Goal: Task Accomplishment & Management: Complete application form

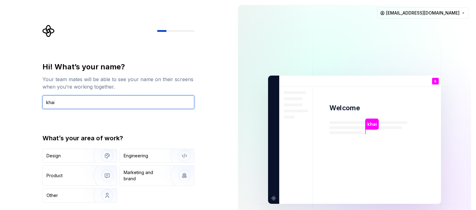
type input "khai"
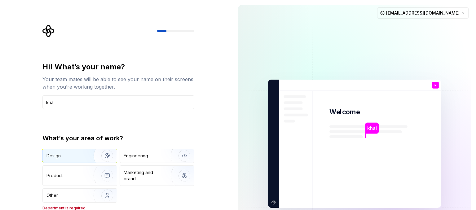
click at [59, 153] on div "Design" at bounding box center [54, 156] width 14 height 6
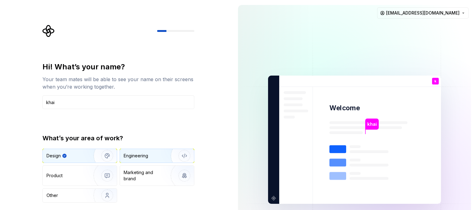
click at [142, 159] on div "Engineering" at bounding box center [136, 156] width 25 height 6
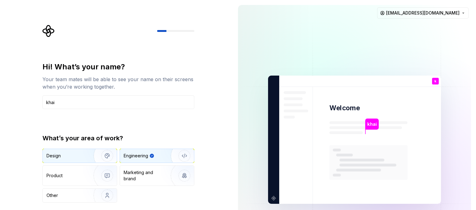
click at [95, 154] on img "button" at bounding box center [103, 156] width 40 height 42
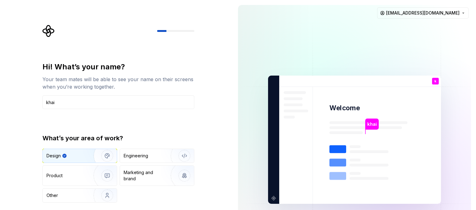
type button "Design"
drag, startPoint x: 134, startPoint y: 94, endPoint x: 133, endPoint y: 99, distance: 4.9
click at [134, 97] on div "Hi! What’s your name? Your team mates will be able to see your name on their sc…" at bounding box center [118, 85] width 152 height 47
click at [132, 101] on input "khai" at bounding box center [118, 103] width 152 height 14
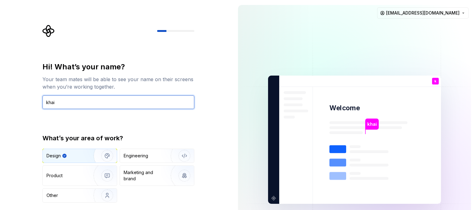
click at [132, 103] on input "khai" at bounding box center [118, 103] width 152 height 14
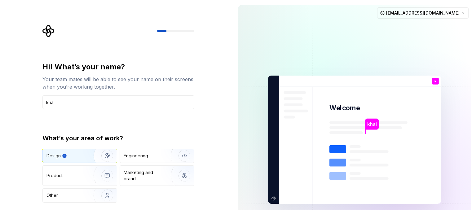
click at [169, 195] on div "Design Engineering Product Marketing and brand Other" at bounding box center [118, 176] width 152 height 54
click at [192, 196] on div "Design Engineering Product Marketing and brand Other" at bounding box center [118, 176] width 152 height 54
click at [75, 157] on div "Design" at bounding box center [69, 156] width 45 height 6
click at [112, 157] on img "button" at bounding box center [103, 156] width 40 height 42
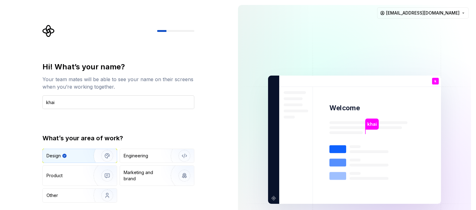
click at [60, 99] on input "khai" at bounding box center [118, 103] width 152 height 14
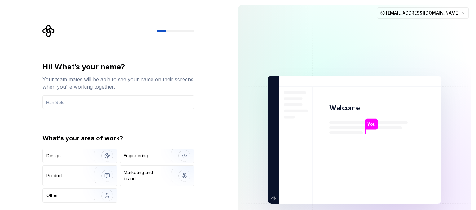
type input "khai"
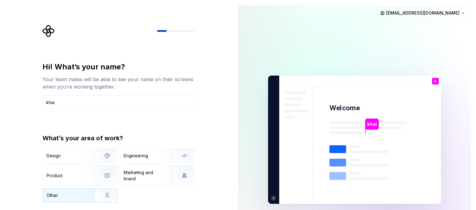
click at [91, 194] on img "button" at bounding box center [103, 196] width 40 height 42
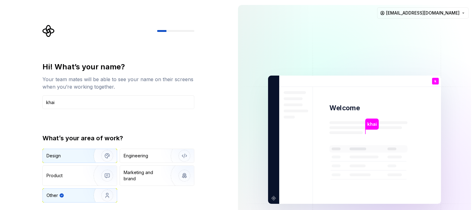
click at [78, 162] on div "Design" at bounding box center [80, 156] width 74 height 14
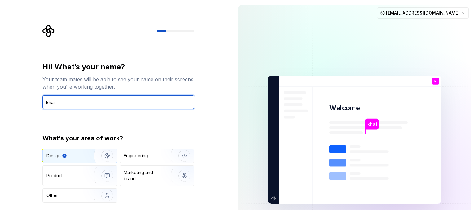
click at [104, 102] on input "khai" at bounding box center [118, 103] width 152 height 14
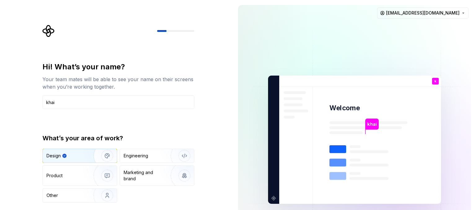
drag, startPoint x: 476, startPoint y: 58, endPoint x: 476, endPoint y: 113, distance: 54.9
click at [476, 126] on div "khai Welcome k You T B +3 [PERSON_NAME] [PERSON_NAME] [PERSON_NAME][EMAIL_ADDRE…" at bounding box center [354, 140] width 243 height 280
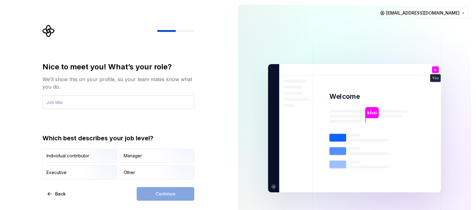
click at [62, 102] on input "text" at bounding box center [118, 103] width 152 height 14
click at [64, 102] on input "text" at bounding box center [118, 103] width 152 height 14
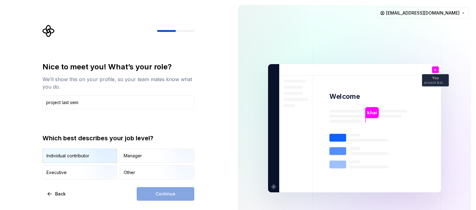
type input "project last sem"
click at [90, 156] on img "button" at bounding box center [102, 164] width 40 height 42
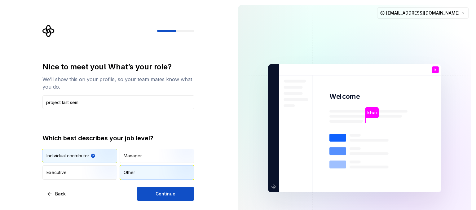
click at [131, 173] on div "Other" at bounding box center [129, 173] width 11 height 6
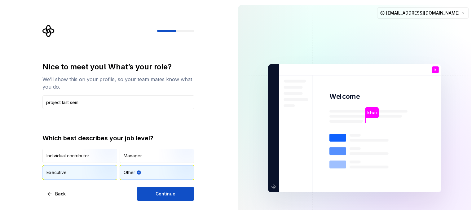
click at [101, 174] on img "button" at bounding box center [102, 181] width 40 height 42
click at [139, 178] on div "Other" at bounding box center [157, 173] width 74 height 14
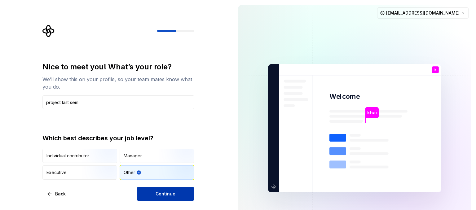
click at [151, 194] on button "Continue" at bounding box center [166, 194] width 58 height 14
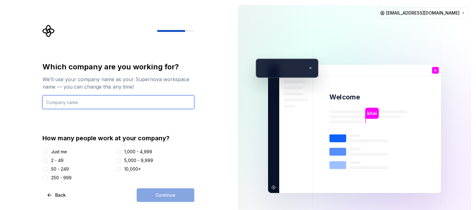
click at [116, 106] on input "text" at bounding box center [118, 103] width 152 height 14
type input "adtec"
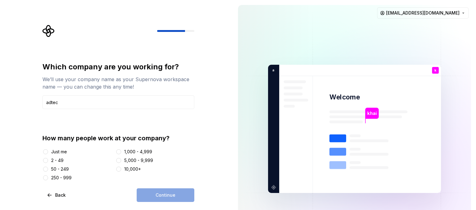
click at [61, 151] on div "Just me" at bounding box center [59, 152] width 16 height 6
click at [48, 151] on button "Just me" at bounding box center [45, 152] width 5 height 5
click at [163, 191] on button "Continue" at bounding box center [166, 196] width 58 height 14
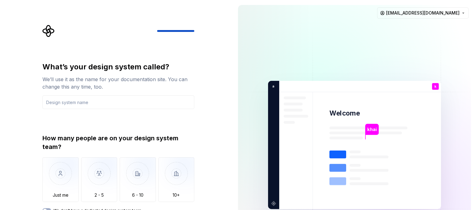
drag, startPoint x: 476, startPoint y: 128, endPoint x: 476, endPoint y: 158, distance: 29.5
click at [476, 158] on div "khai Welcome k You project last sem T B +3 a dtec [PERSON_NAME] [PERSON_NAME] […" at bounding box center [354, 145] width 243 height 290
drag, startPoint x: 476, startPoint y: 66, endPoint x: 476, endPoint y: 132, distance: 66.1
click at [476, 132] on div "khai Welcome k You project last sem T B +3 a dtec [PERSON_NAME] [PERSON_NAME] […" at bounding box center [354, 145] width 243 height 290
click at [183, 89] on div "We’ll use it as the name for your documentation site. You can change this any t…" at bounding box center [118, 83] width 152 height 15
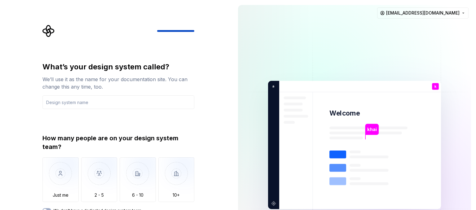
click at [184, 204] on div "How many people are on your design system team? Just me 2 - 5 6 - 10 10+ We don…" at bounding box center [118, 173] width 152 height 79
click at [51, 207] on div "How many people are on your design system team? Just me 2 - 5 6 - 10 10+ We don…" at bounding box center [118, 173] width 152 height 79
click at [50, 208] on div "How many people are on your design system team? Just me 2 - 5 6 - 10 10+ We don…" at bounding box center [118, 173] width 152 height 79
click at [49, 209] on button "We don't have a dedicated design system team" at bounding box center [46, 210] width 9 height 5
click at [48, 209] on span "button" at bounding box center [49, 211] width 4 height 4
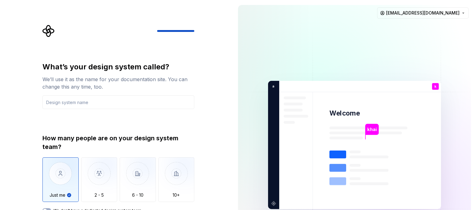
type button "on"
type button "Only one person"
click at [60, 195] on img "button" at bounding box center [60, 179] width 36 height 42
click at [212, 209] on div "What’s your design system called? We’ll use it as the name for your documentati…" at bounding box center [116, 145] width 233 height 290
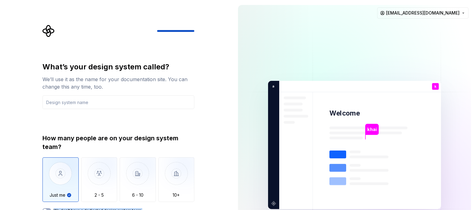
click at [212, 209] on div "What’s your design system called? We’ll use it as the name for your documentati…" at bounding box center [116, 145] width 233 height 290
drag, startPoint x: 212, startPoint y: 209, endPoint x: 211, endPoint y: 201, distance: 7.5
click at [212, 209] on div "What’s your design system called? We’ll use it as the name for your documentati…" at bounding box center [116, 145] width 233 height 290
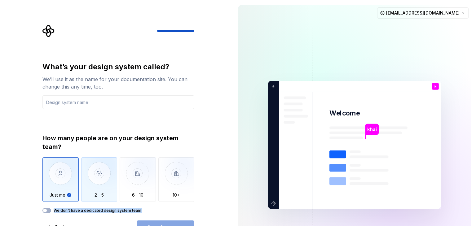
click at [98, 191] on img "button" at bounding box center [99, 179] width 36 height 42
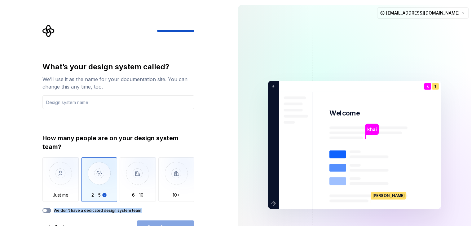
click at [50, 210] on button "We don't have a dedicated design system team" at bounding box center [46, 210] width 9 height 5
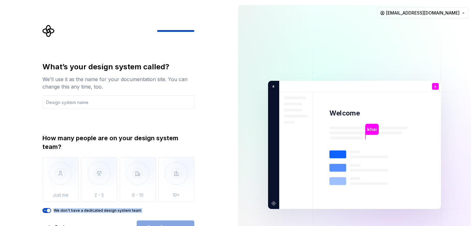
click at [50, 210] on button "We don't have a dedicated design system team" at bounding box center [46, 210] width 9 height 5
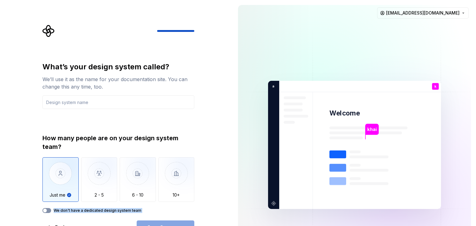
click at [49, 210] on button "We don't have a dedicated design system team" at bounding box center [46, 210] width 9 height 5
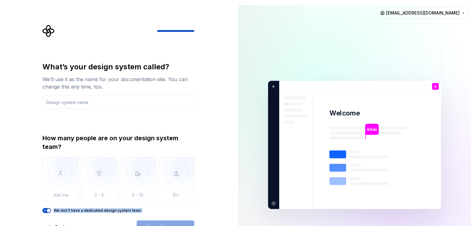
click at [44, 209] on icon "button" at bounding box center [44, 211] width 5 height 4
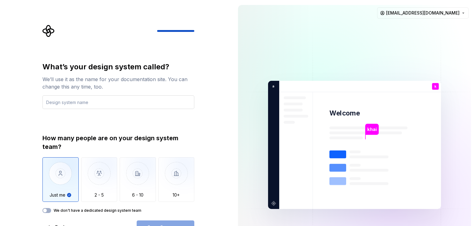
click at [85, 109] on div "What’s your design system called? We’ll use it as the name for your documentati…" at bounding box center [118, 137] width 152 height 151
click at [93, 104] on input "text" at bounding box center [118, 103] width 152 height 14
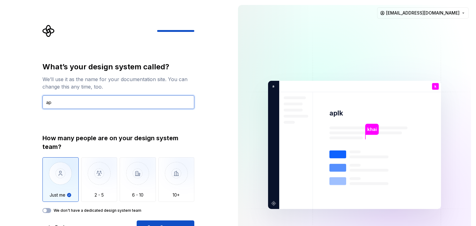
type input "a"
type input "pinjaman barang"
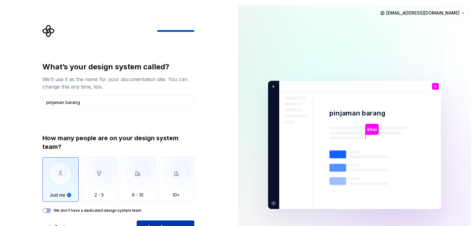
click at [154, 210] on button "Open Supernova" at bounding box center [166, 228] width 58 height 14
click at [168, 210] on div "Open Supernova" at bounding box center [166, 228] width 58 height 14
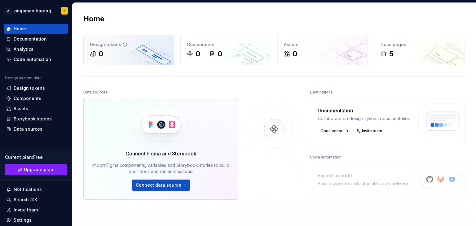
click at [130, 49] on div "0" at bounding box center [129, 54] width 78 height 10
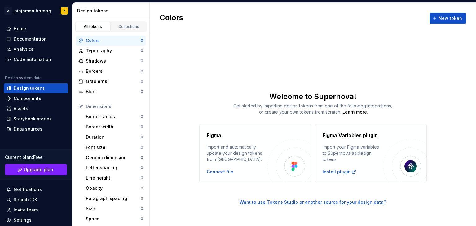
click at [282, 165] on img at bounding box center [289, 160] width 43 height 43
click at [221, 171] on div "Connect file" at bounding box center [220, 172] width 27 height 6
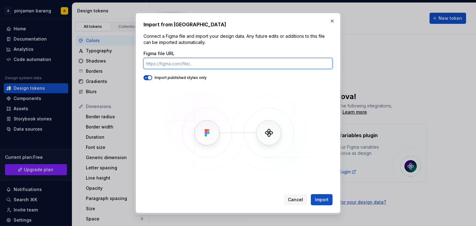
click at [213, 64] on input "Figma file URL" at bounding box center [238, 63] width 189 height 11
paste input "[URL][DOMAIN_NAME]"
type input "[URL][DOMAIN_NAME]"
click at [311, 194] on button "Import" at bounding box center [322, 199] width 22 height 11
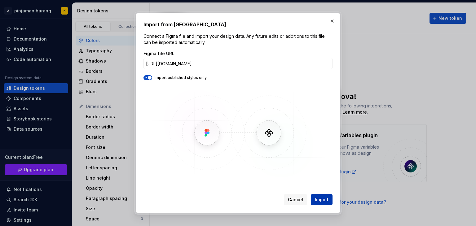
click at [321, 199] on span "Import" at bounding box center [322, 200] width 14 height 6
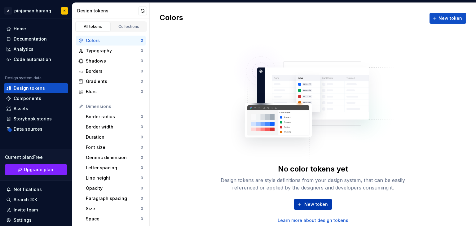
click at [318, 203] on span "New token" at bounding box center [317, 205] width 24 height 6
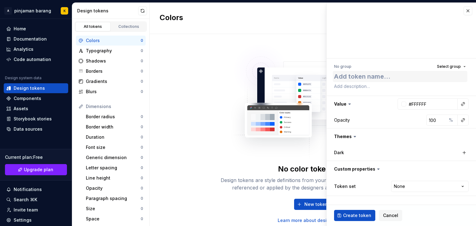
click at [357, 77] on textarea at bounding box center [400, 76] width 135 height 11
type textarea "*"
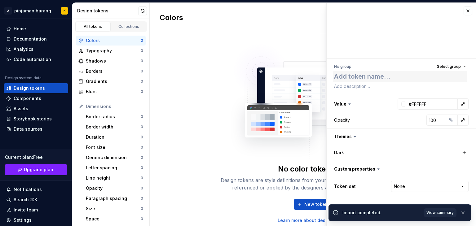
type textarea "a"
type textarea "*"
type textarea "ap"
type textarea "*"
type textarea "app"
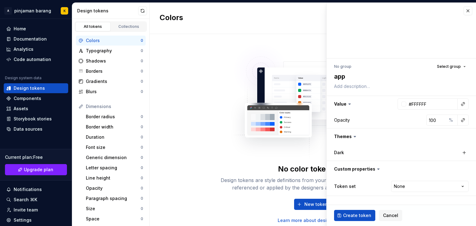
type textarea "*"
type textarea "app"
click at [353, 210] on span "Create token" at bounding box center [357, 216] width 28 height 6
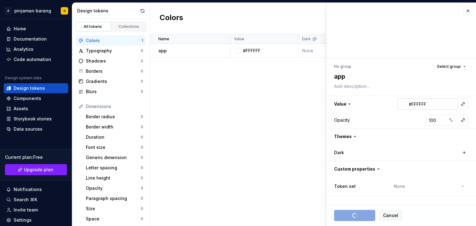
type textarea "*"
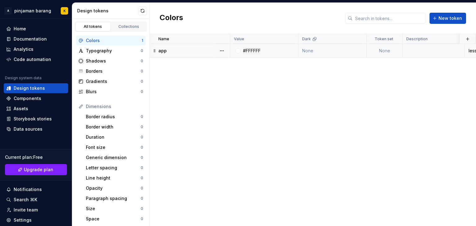
click at [245, 52] on div "#FFFFFF" at bounding box center [252, 51] width 18 height 6
click at [239, 49] on div at bounding box center [238, 50] width 5 height 5
click at [201, 58] on div "Name Value Dark Token set Description Last updated app #FFFFFF None None less t…" at bounding box center [313, 130] width 327 height 192
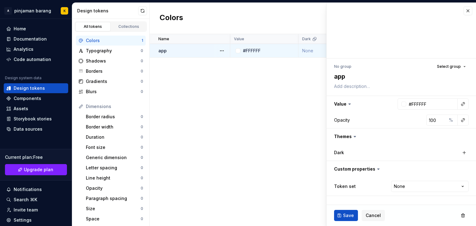
click at [194, 51] on div "app" at bounding box center [194, 51] width 71 height 6
click at [212, 104] on div "Name Value Dark Token set Description Last updated app #FFFFFF None None less t…" at bounding box center [313, 130] width 327 height 192
type textarea "*"
click at [468, 15] on button "button" at bounding box center [468, 11] width 9 height 9
click at [468, 13] on button "button" at bounding box center [468, 11] width 9 height 9
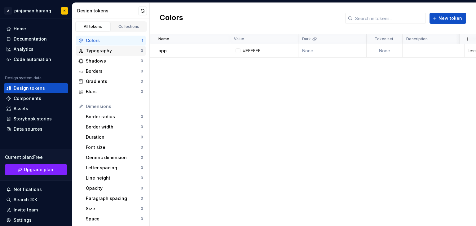
click at [104, 50] on div "Typography" at bounding box center [113, 51] width 55 height 6
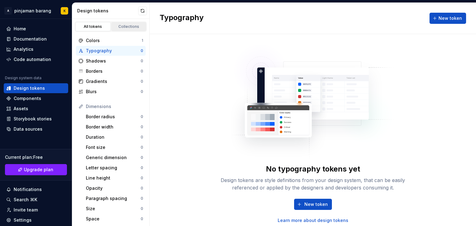
click at [120, 24] on div "Collections" at bounding box center [129, 26] width 31 height 5
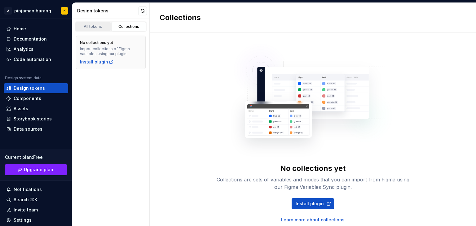
click at [97, 30] on link "All tokens" at bounding box center [92, 26] width 35 height 9
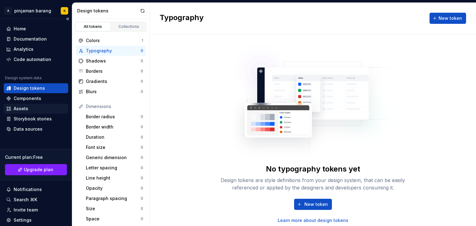
click at [41, 109] on div "Assets" at bounding box center [36, 109] width 60 height 6
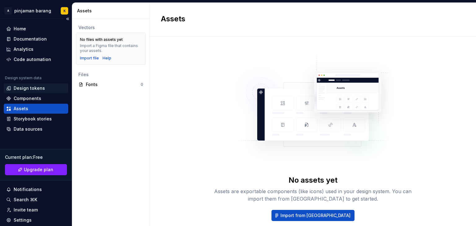
click at [31, 89] on div "Design tokens" at bounding box center [29, 88] width 31 height 6
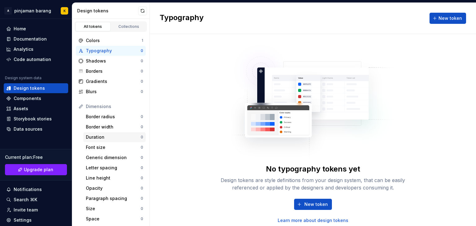
click at [109, 136] on div "Duration" at bounding box center [113, 137] width 55 height 6
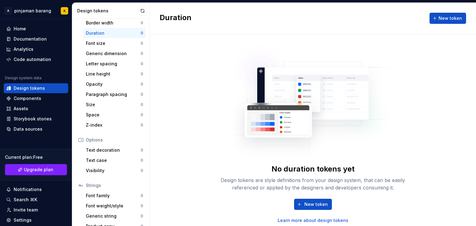
scroll to position [113, 0]
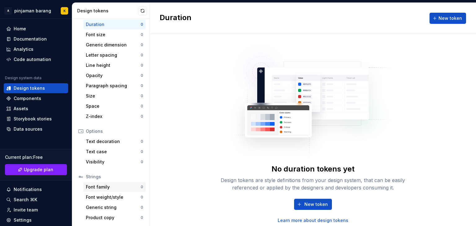
click at [114, 186] on div "Font family" at bounding box center [113, 187] width 55 height 6
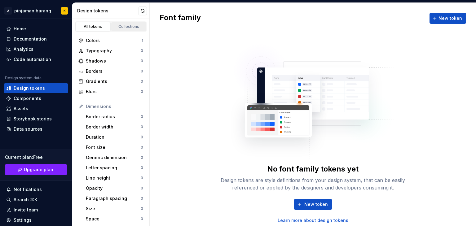
click at [127, 29] on div "Collections" at bounding box center [129, 26] width 31 height 5
